Goal: Task Accomplishment & Management: Manage account settings

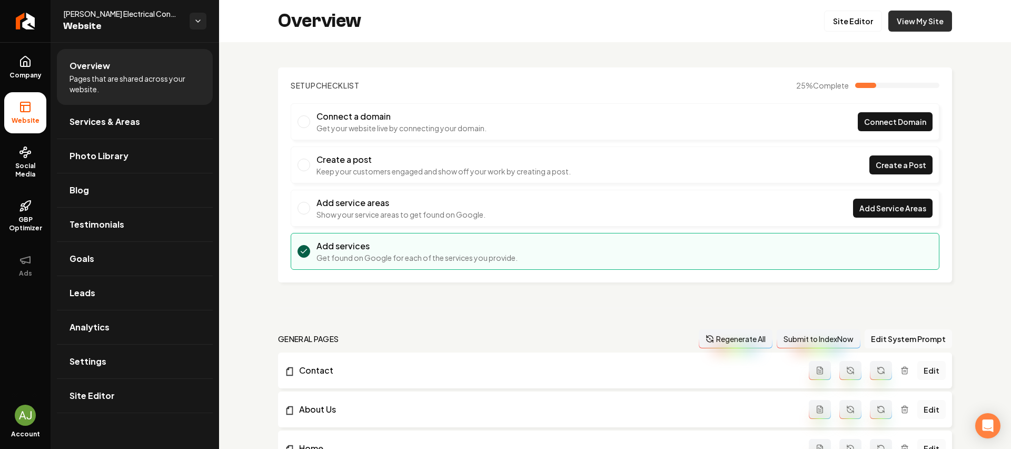
click at [899, 19] on link "View My Site" at bounding box center [921, 21] width 64 height 21
click at [877, 204] on span "Add Service Areas" at bounding box center [893, 208] width 67 height 11
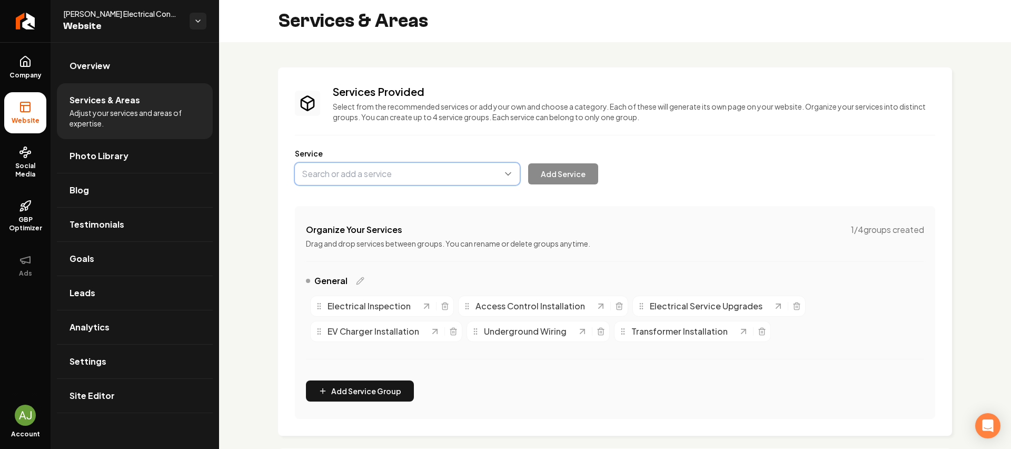
click at [363, 176] on button "Main content area" at bounding box center [407, 174] width 225 height 22
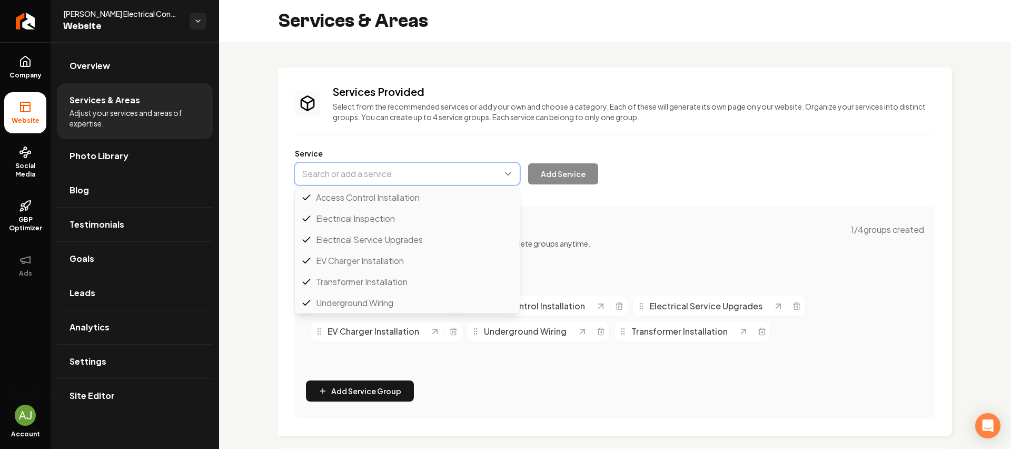
scroll to position [21, 0]
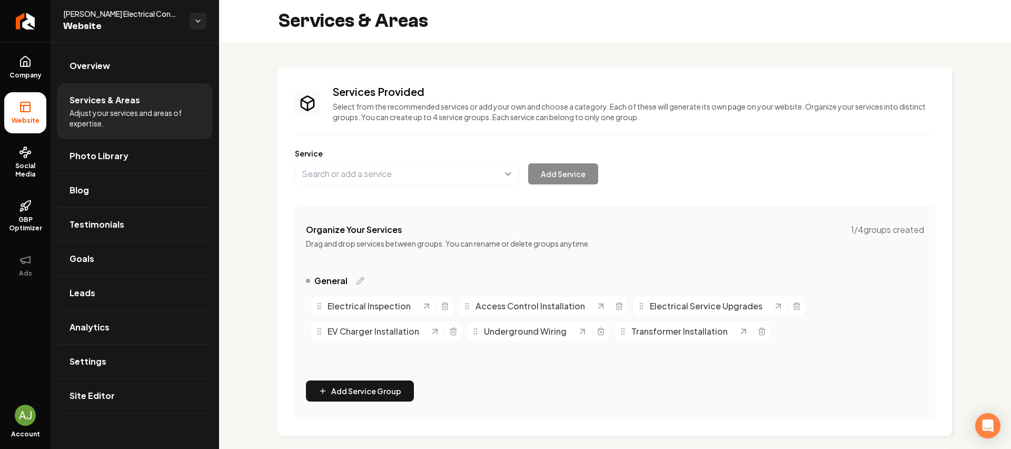
click at [490, 135] on div "Services Provided Select from the recommended services or add your own and choo…" at bounding box center [615, 251] width 640 height 334
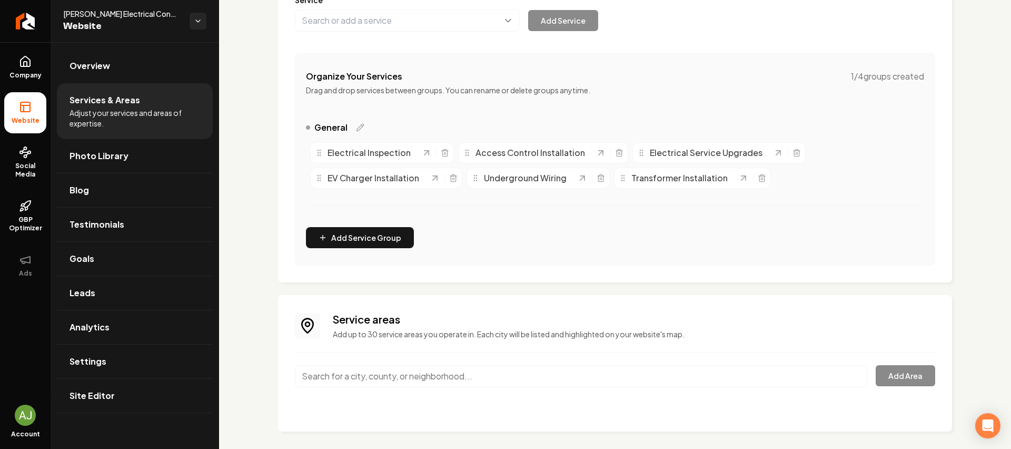
scroll to position [161, 0]
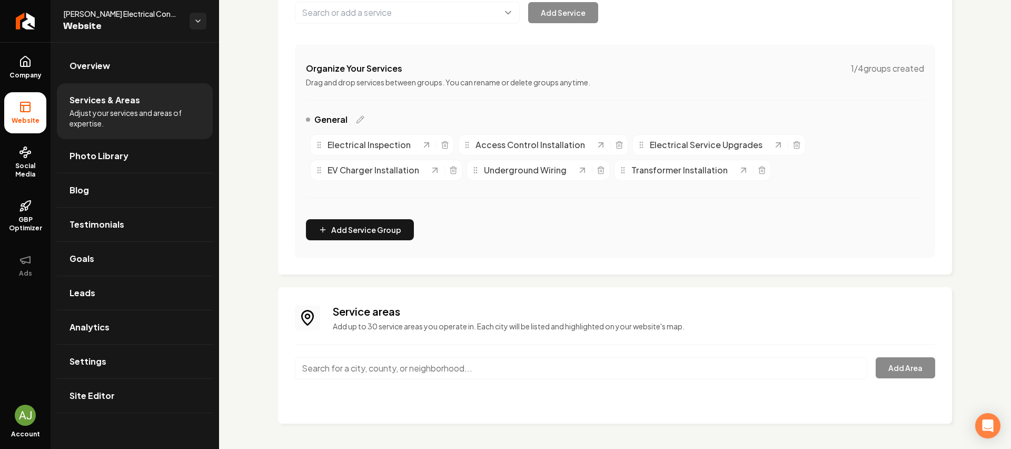
click at [385, 372] on input "Main content area" at bounding box center [581, 368] width 573 height 22
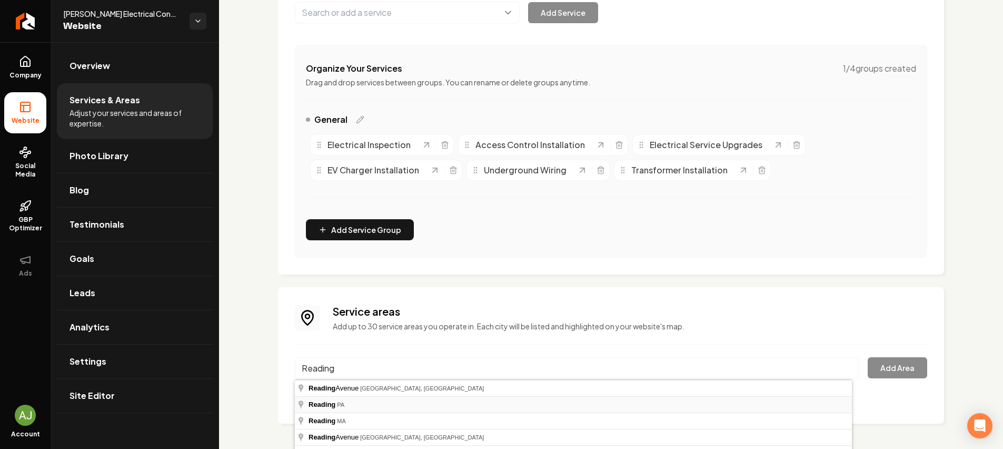
type input "[GEOGRAPHIC_DATA], [GEOGRAPHIC_DATA]"
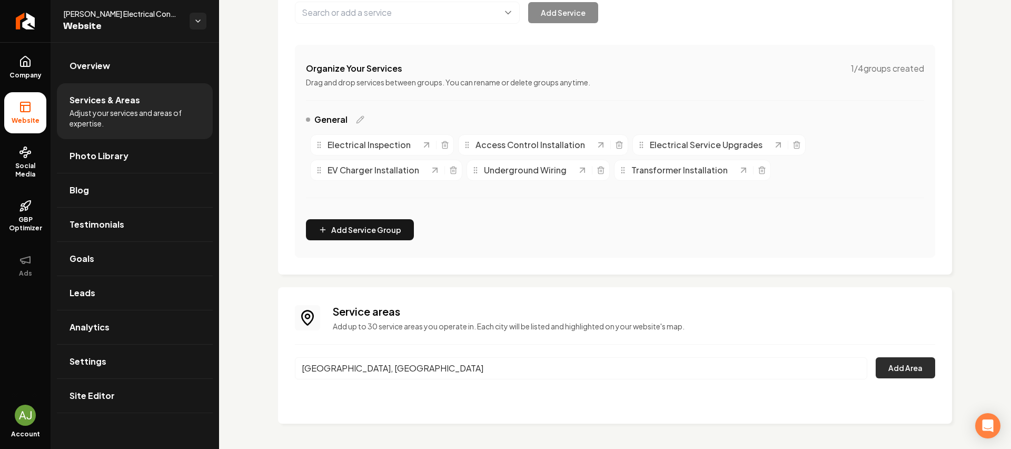
click at [895, 366] on button "Add Area" at bounding box center [906, 367] width 60 height 21
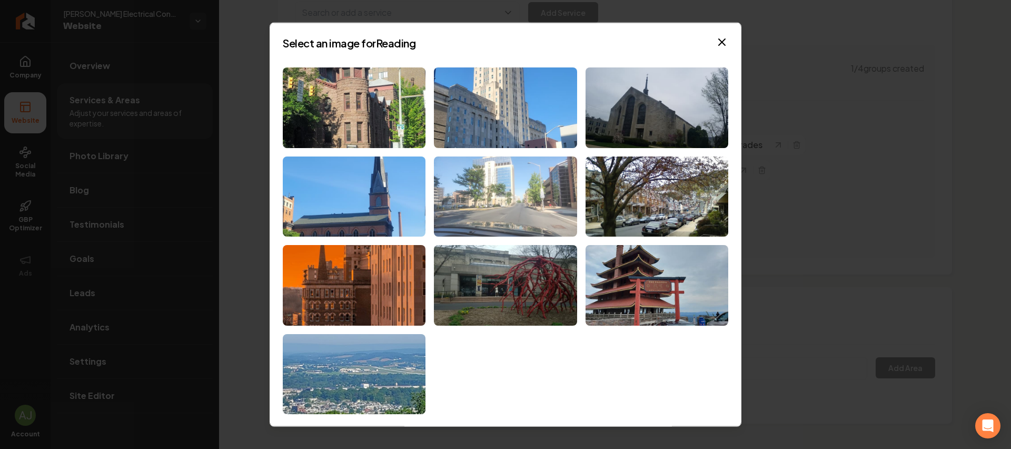
click at [527, 208] on img at bounding box center [505, 196] width 143 height 81
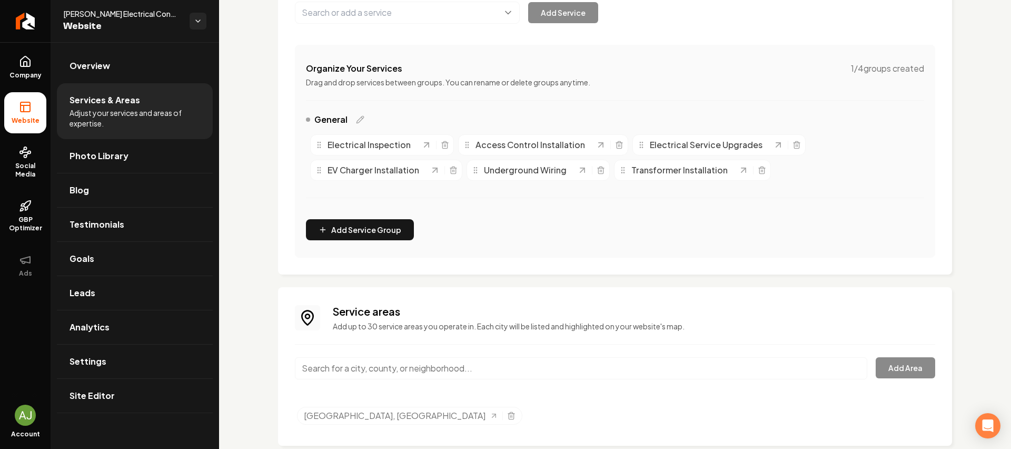
scroll to position [0, 0]
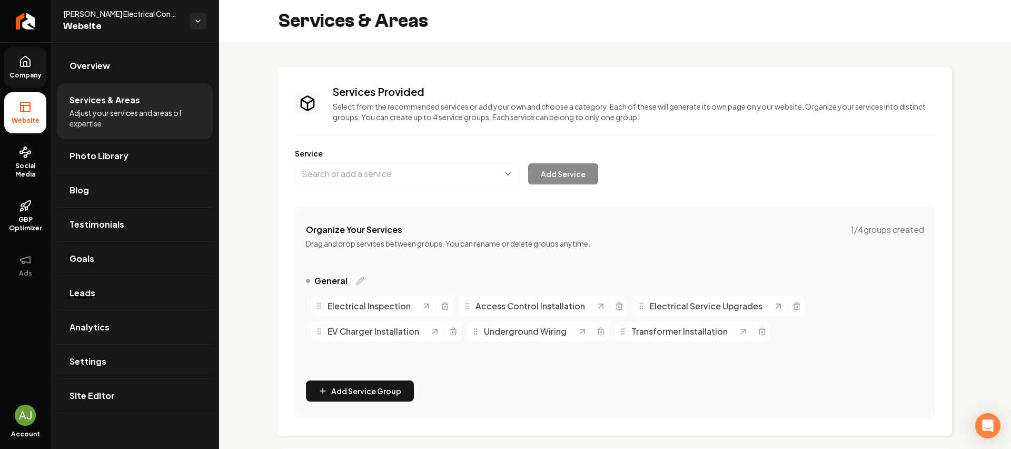
click at [15, 75] on span "Company" at bounding box center [25, 75] width 41 height 8
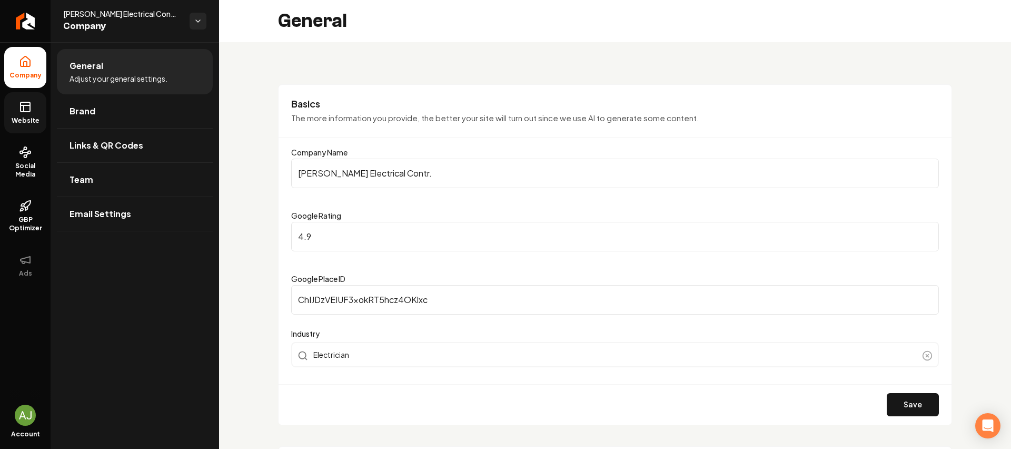
click at [19, 102] on icon at bounding box center [25, 107] width 13 height 13
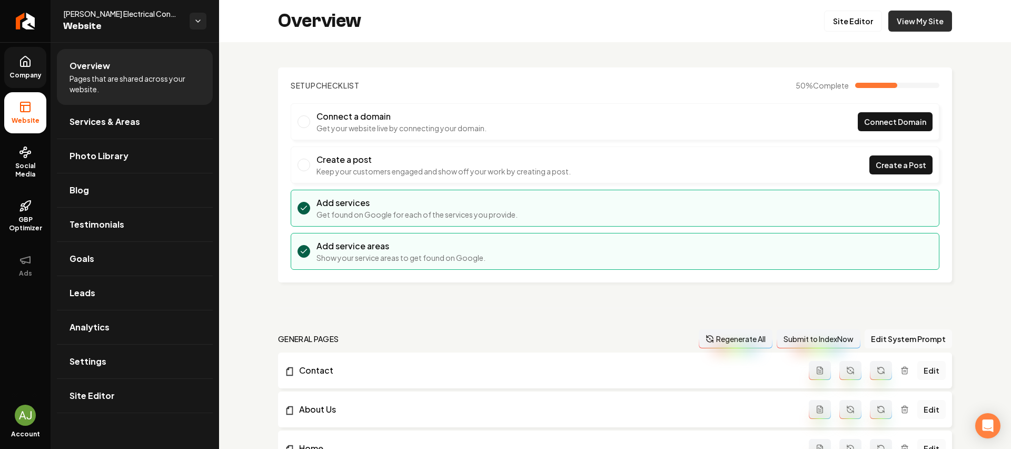
click at [910, 20] on link "View My Site" at bounding box center [921, 21] width 64 height 21
